Goal: Task Accomplishment & Management: Use online tool/utility

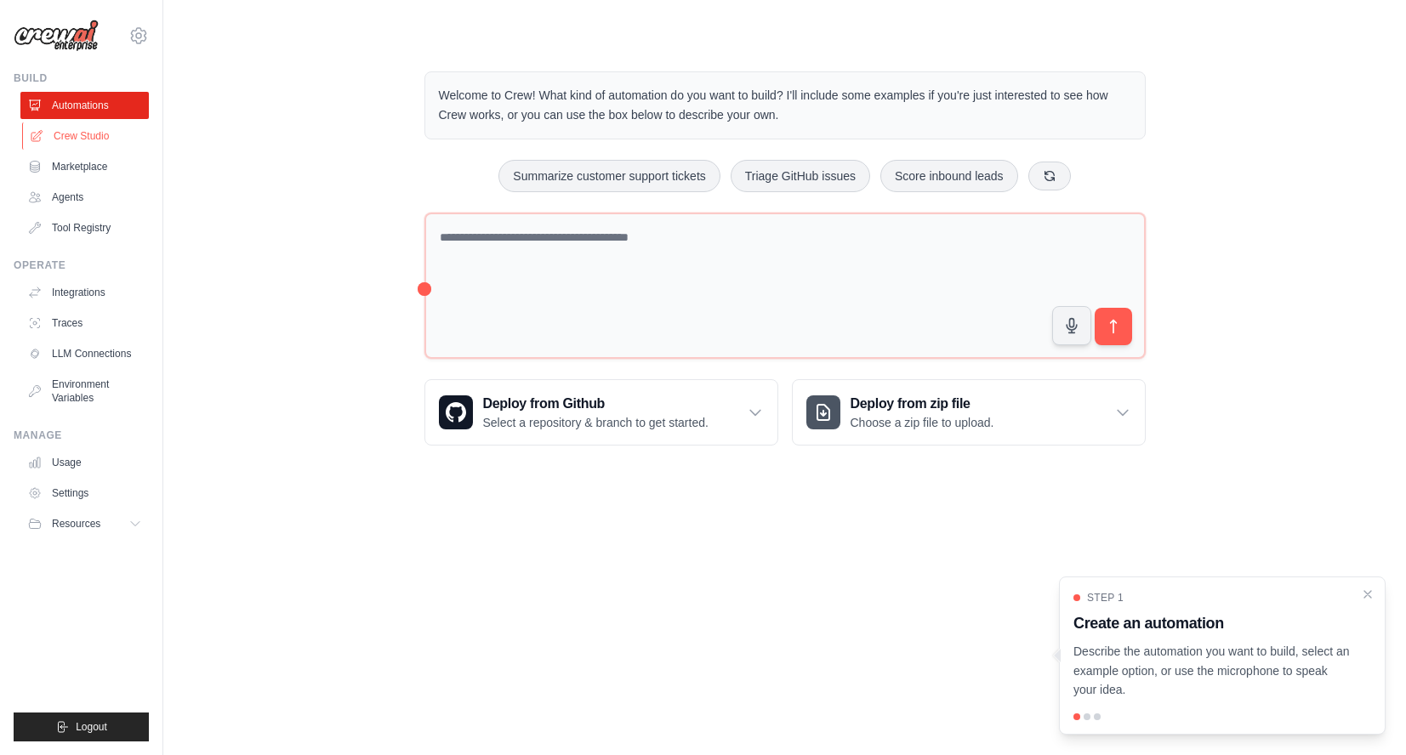
click at [84, 135] on link "Crew Studio" at bounding box center [86, 135] width 128 height 27
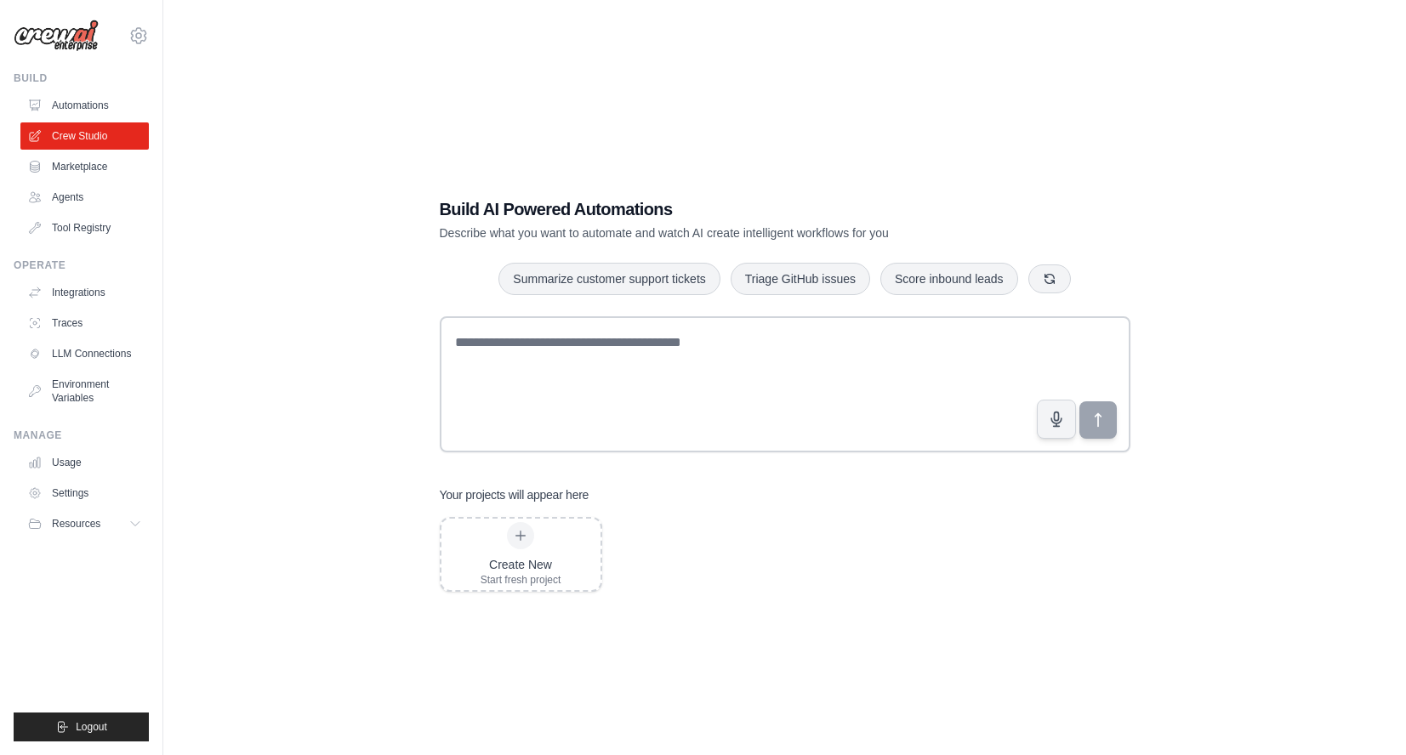
click at [73, 120] on ul "Automations Crew Studio Marketplace Agents Tool Registry" at bounding box center [84, 167] width 128 height 150
click at [76, 106] on link "Automations" at bounding box center [86, 105] width 128 height 27
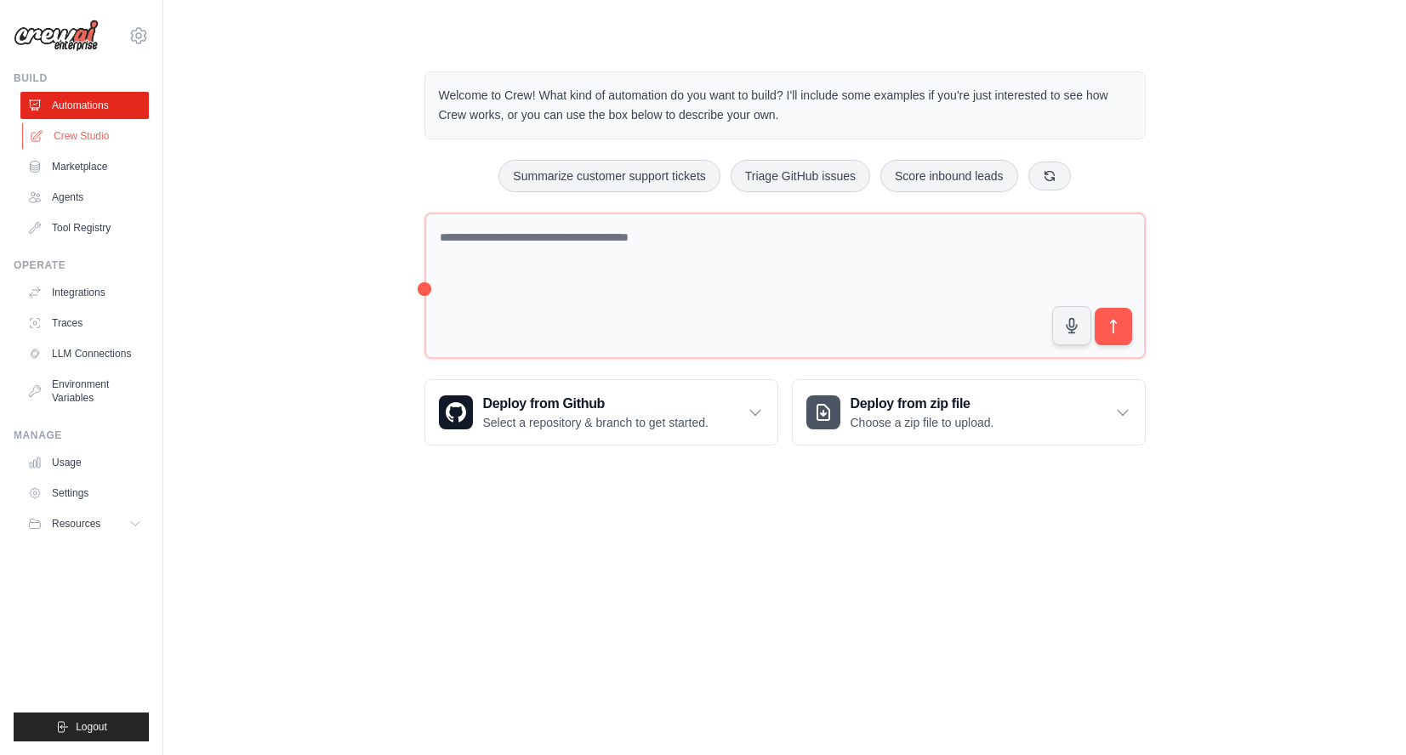
click at [91, 139] on link "Crew Studio" at bounding box center [86, 135] width 128 height 27
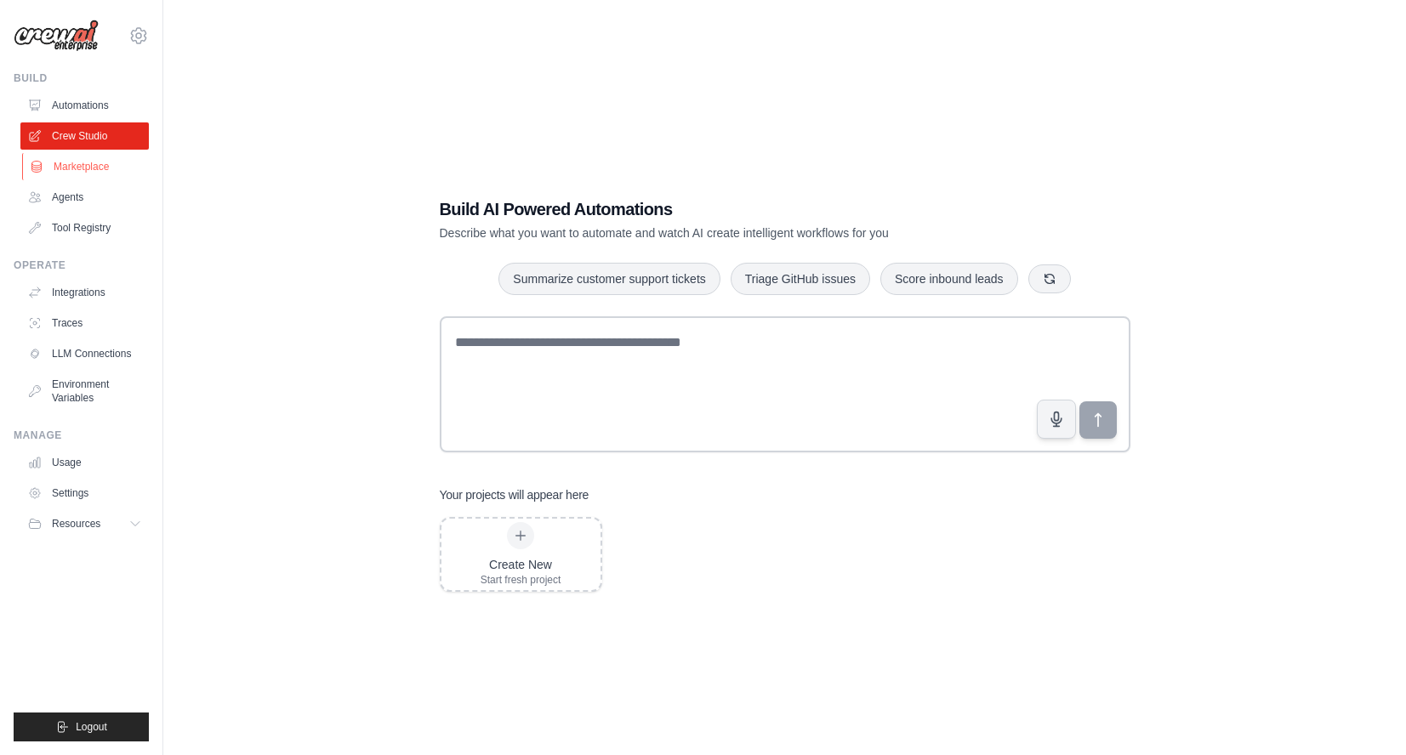
click at [90, 168] on link "Marketplace" at bounding box center [86, 166] width 128 height 27
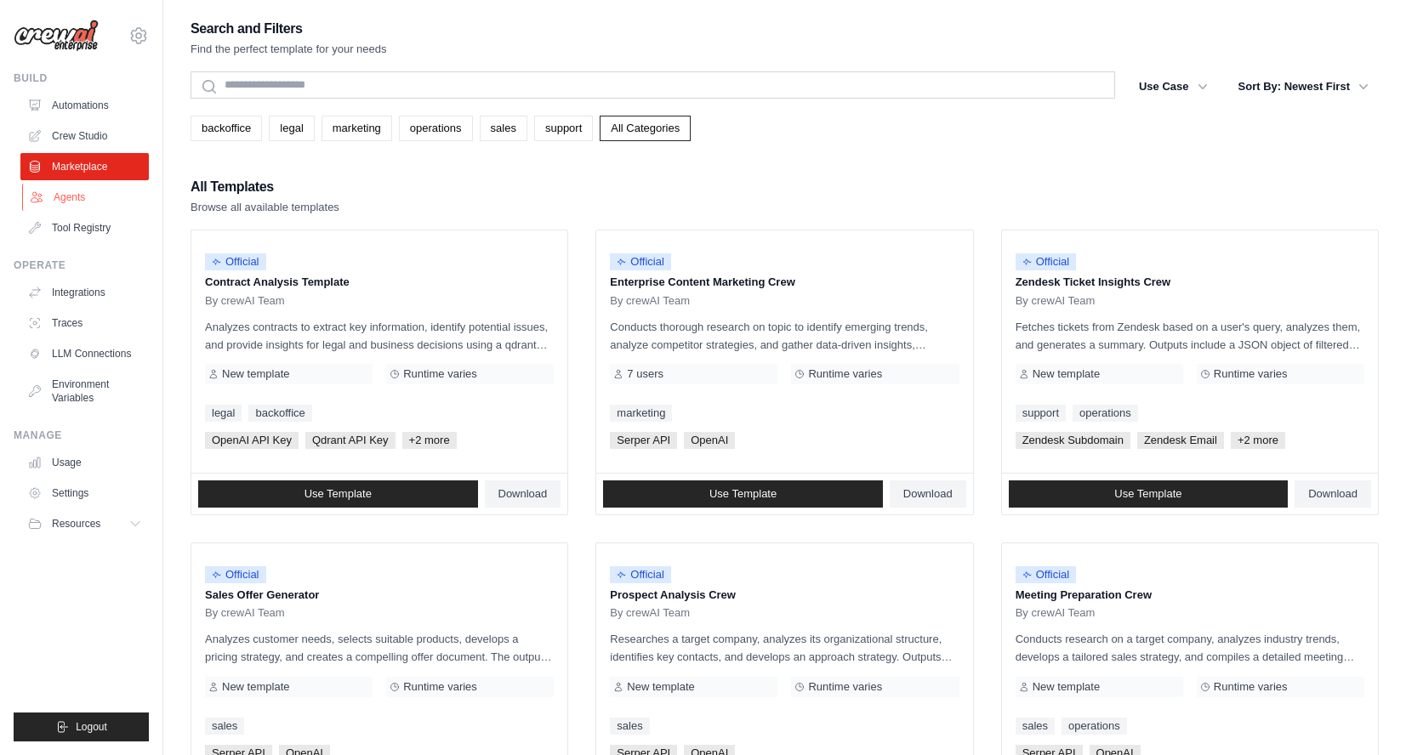
click at [86, 194] on link "Agents" at bounding box center [86, 197] width 128 height 27
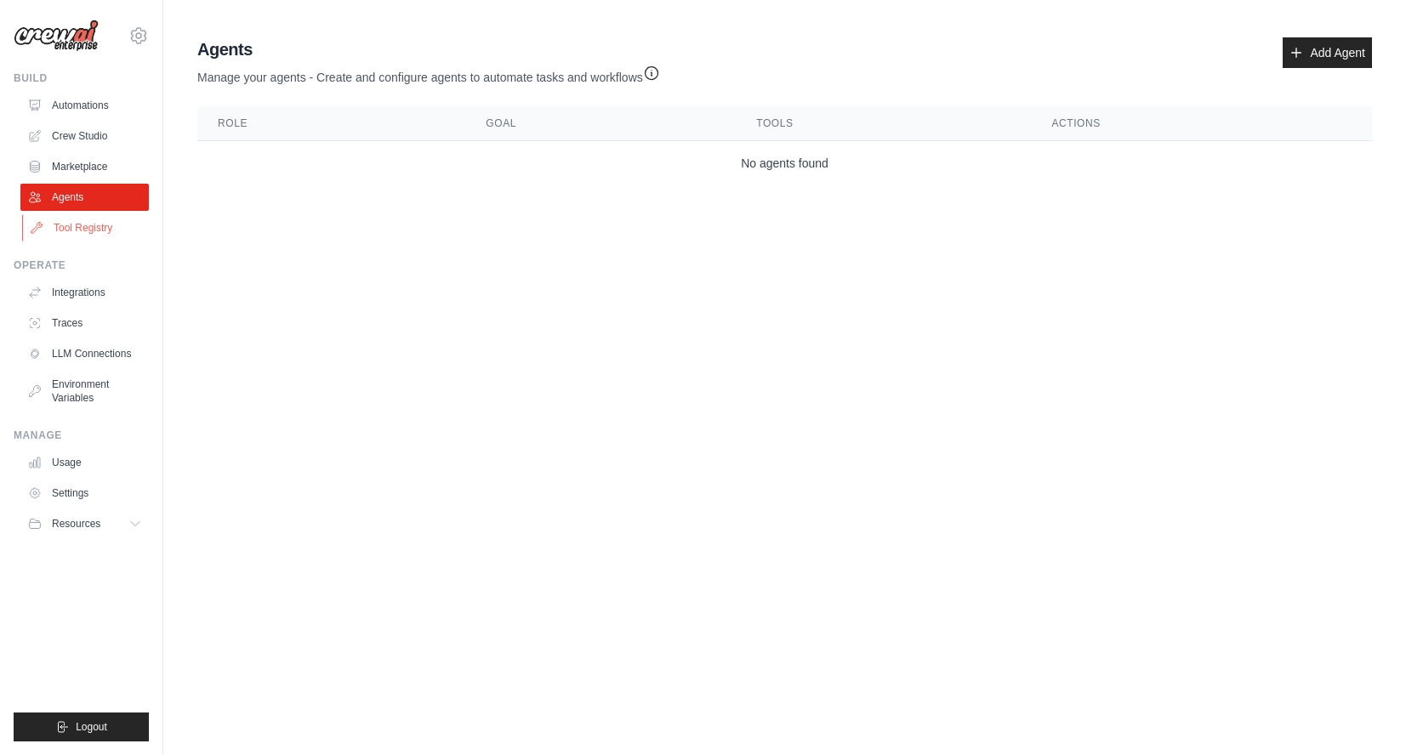
click at [87, 224] on link "Tool Registry" at bounding box center [86, 227] width 128 height 27
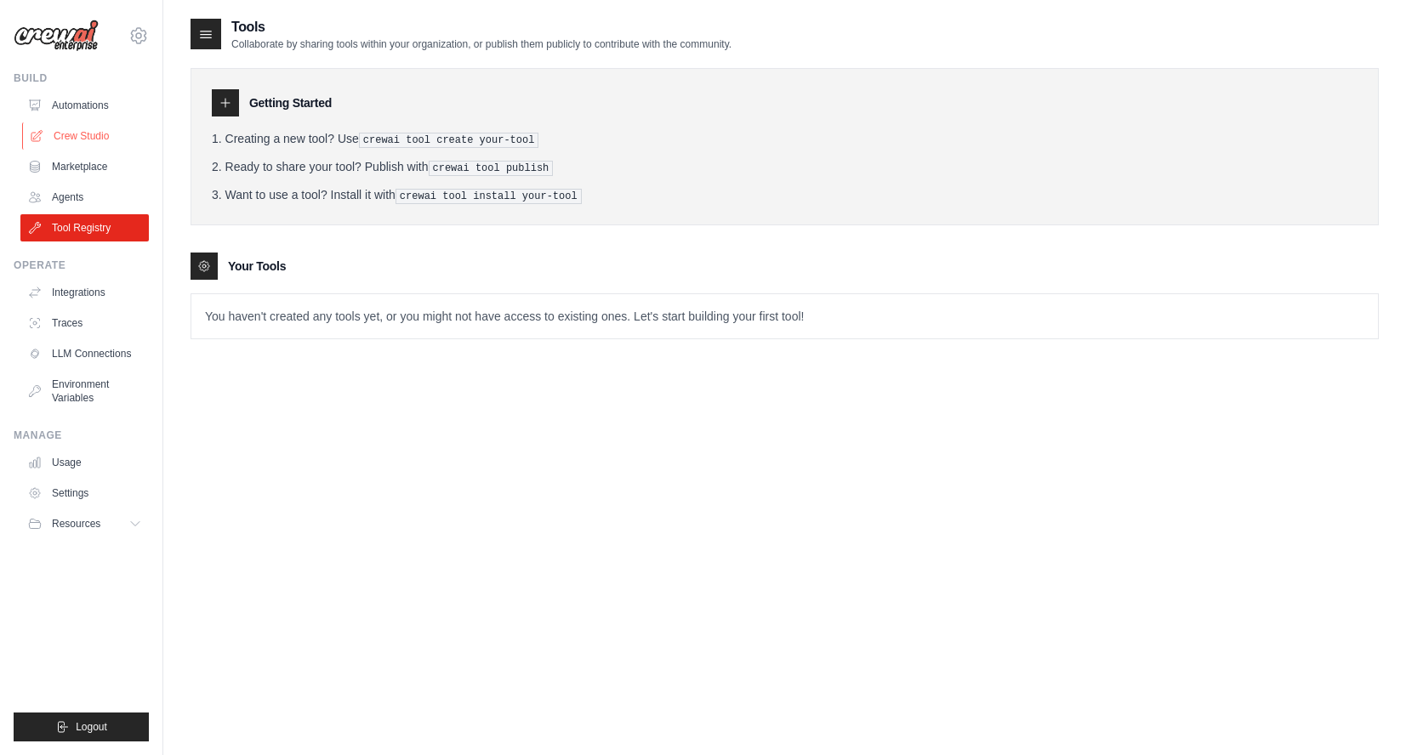
click at [88, 140] on link "Crew Studio" at bounding box center [86, 135] width 128 height 27
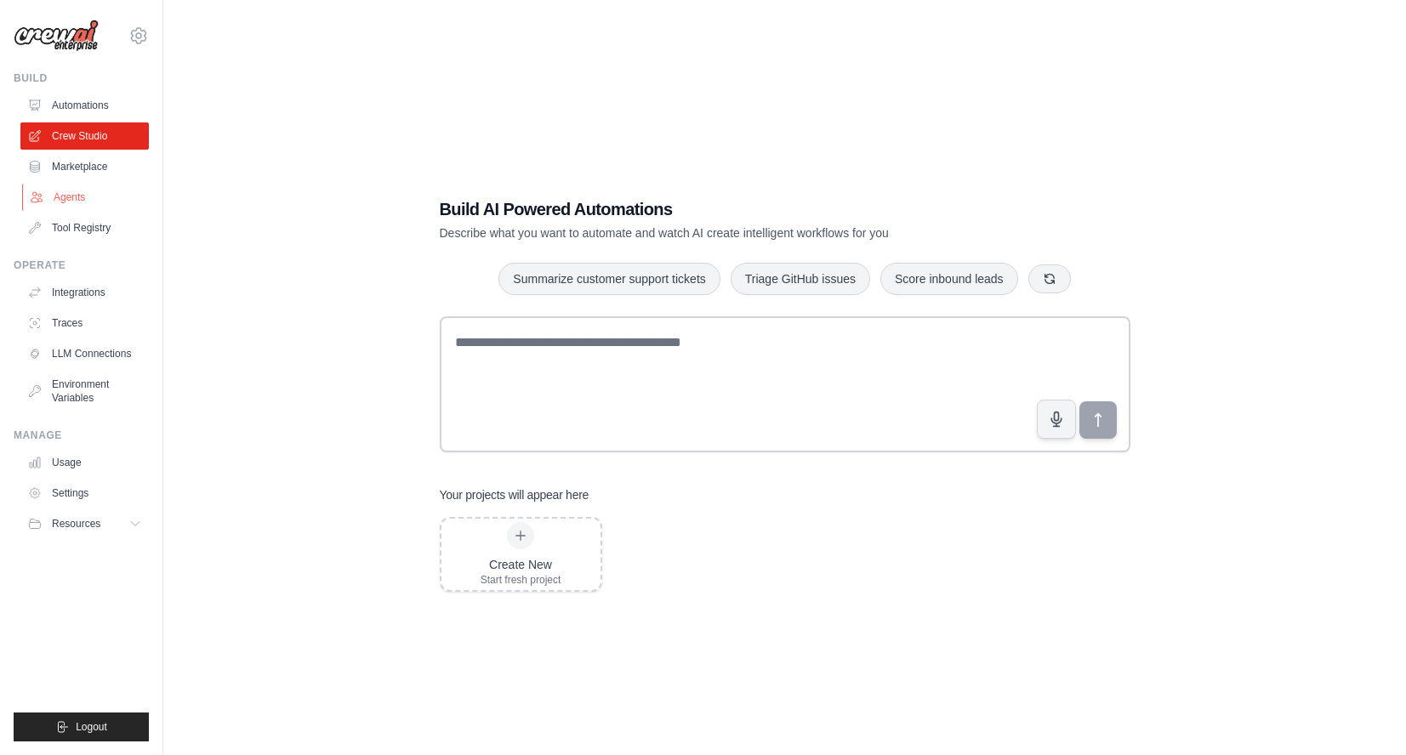
click at [74, 196] on link "Agents" at bounding box center [86, 197] width 128 height 27
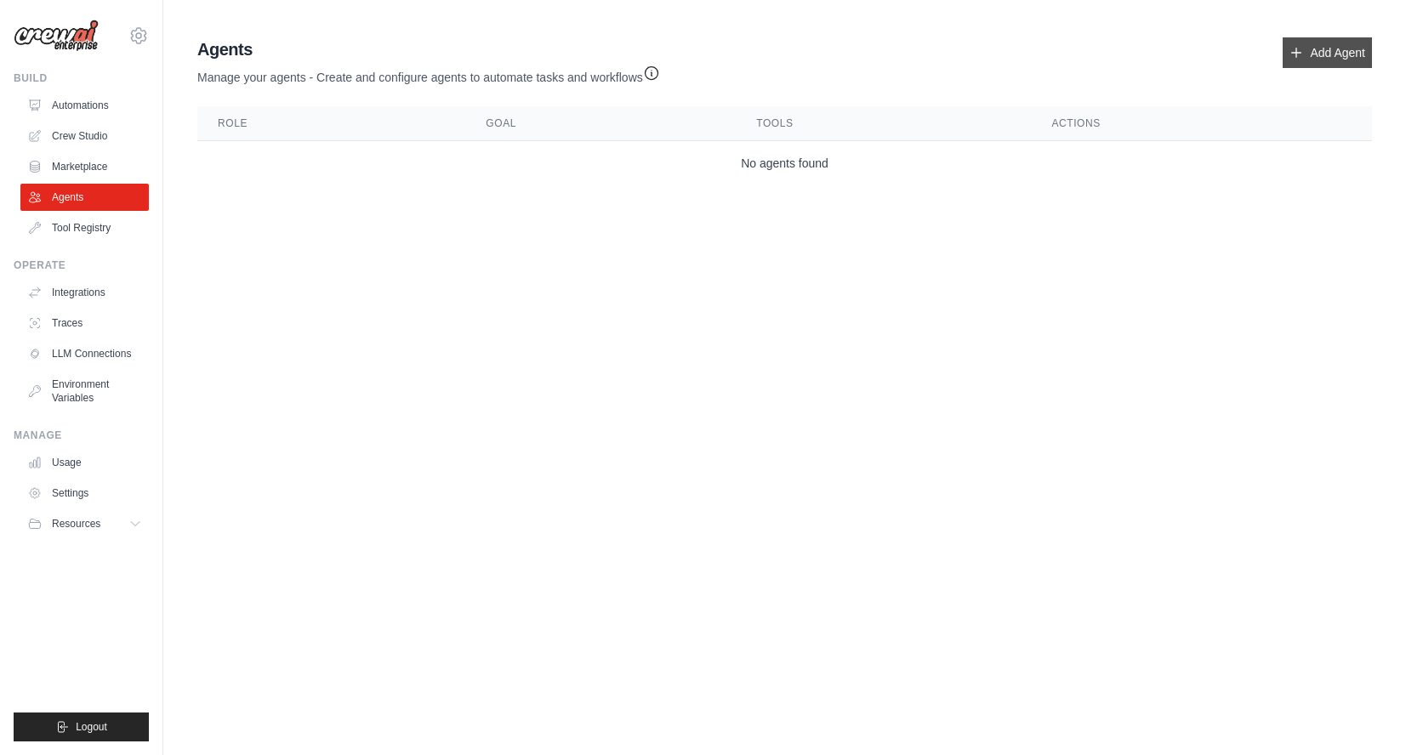
click at [1318, 45] on link "Add Agent" at bounding box center [1326, 52] width 89 height 31
